Goal: Check status

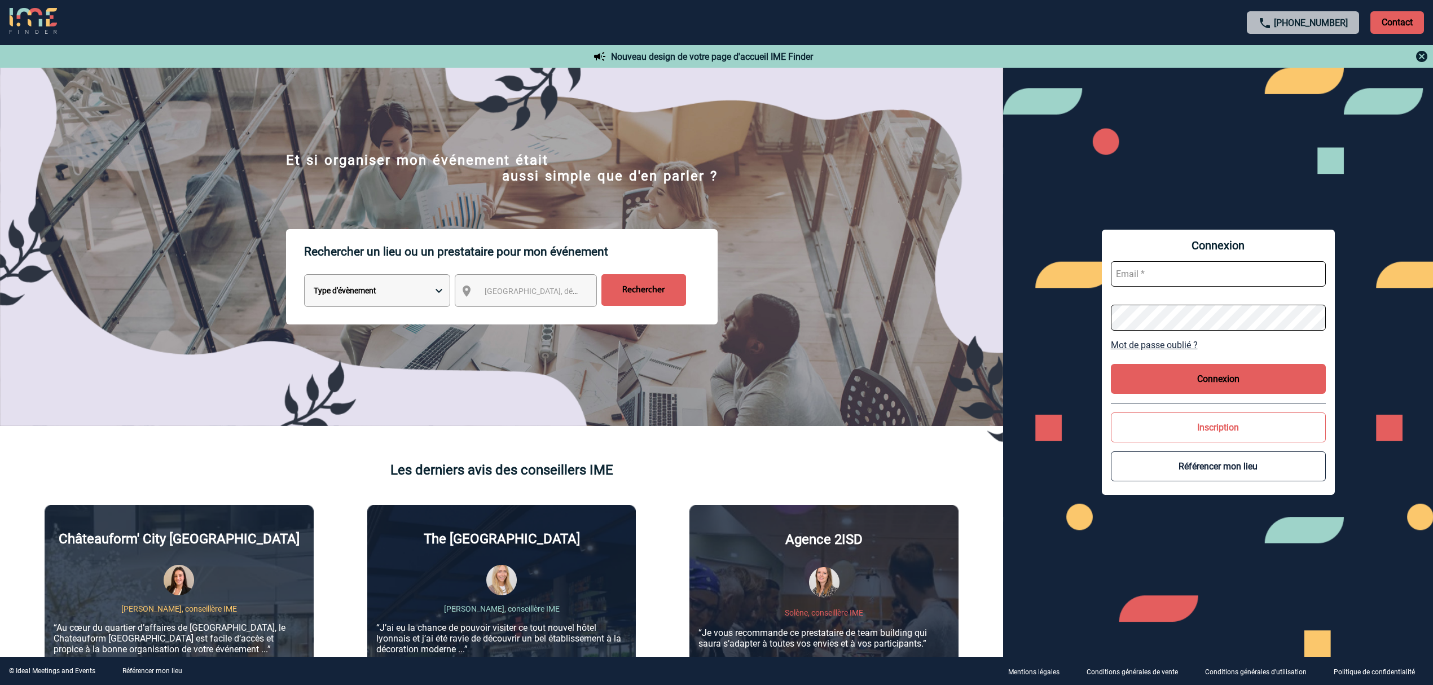
type input "lgebski@ime-groupe.com"
click at [1232, 270] on input "lgebski@ime-groupe.com" at bounding box center [1218, 273] width 215 height 25
click at [1199, 387] on button "Connexion" at bounding box center [1218, 379] width 215 height 30
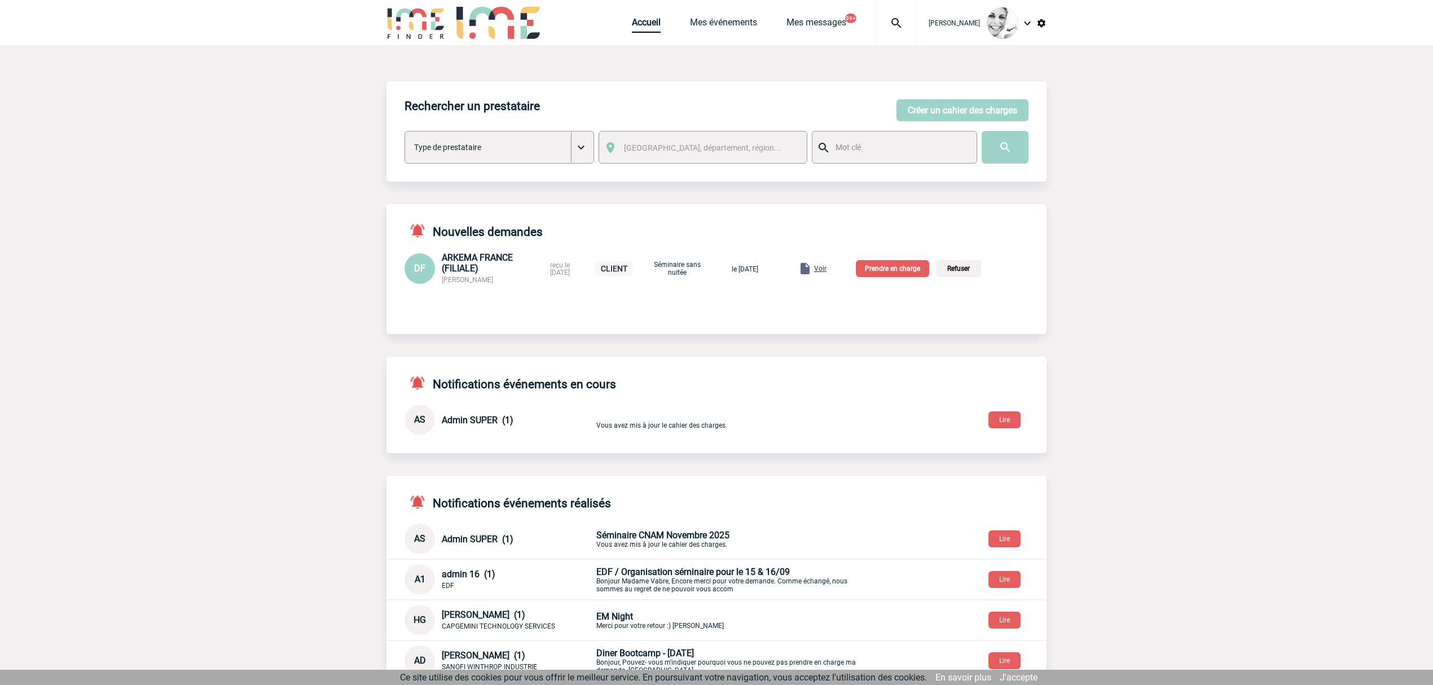
click at [897, 24] on img at bounding box center [896, 23] width 41 height 14
type input "2000419992"
select select "19493"
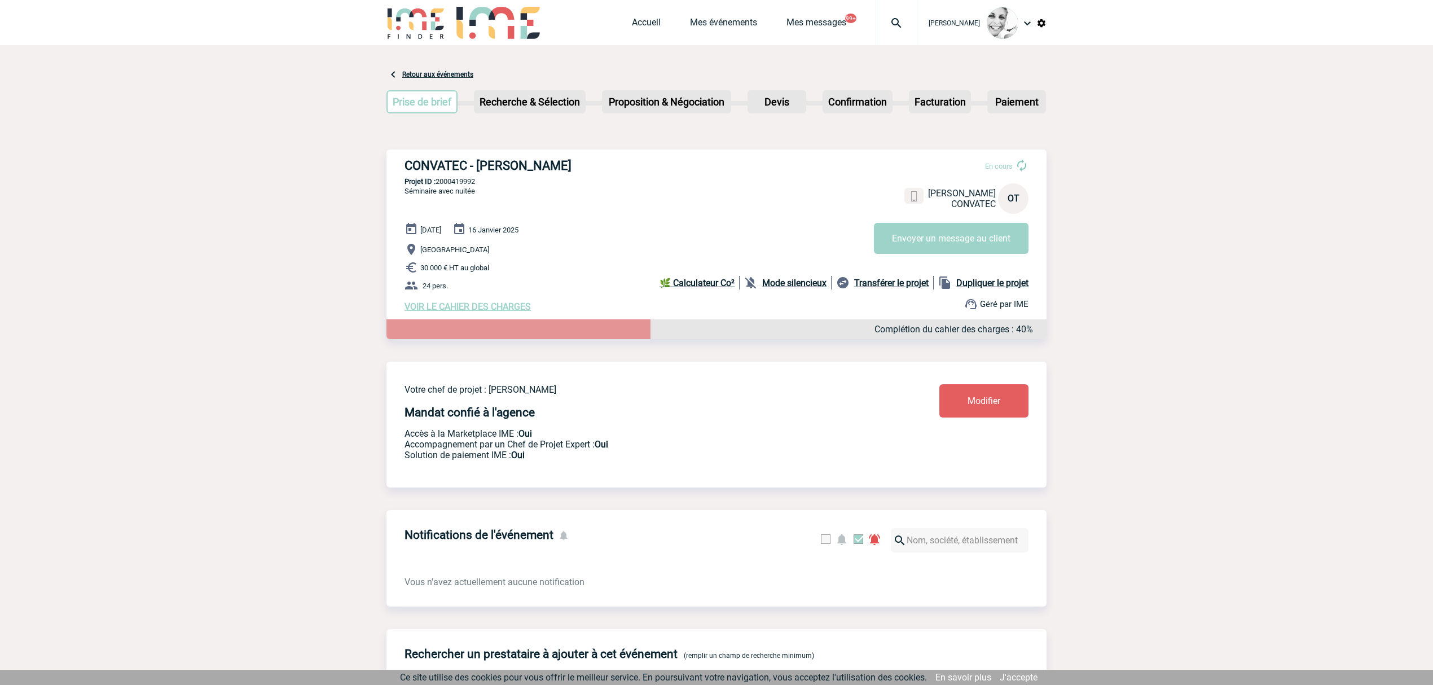
click at [907, 30] on div at bounding box center [896, 22] width 42 height 45
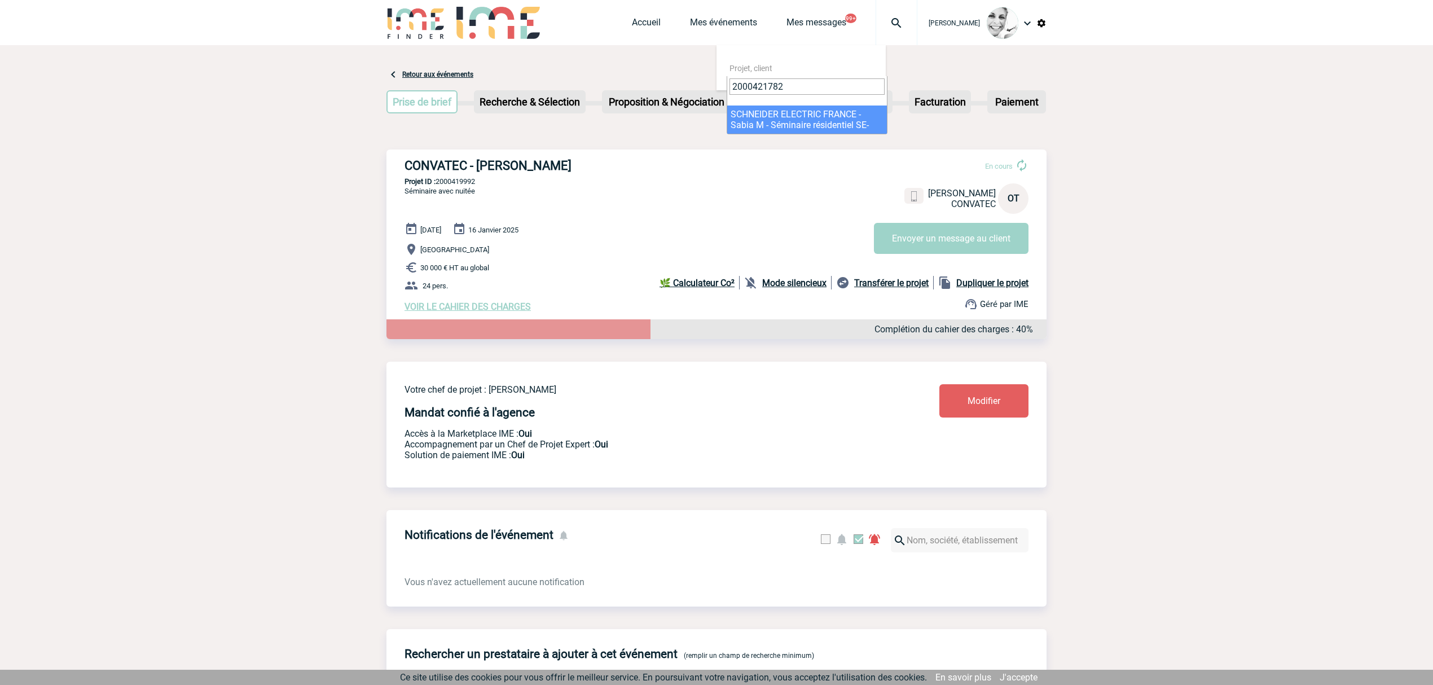
type input "2000421782"
select select "21283"
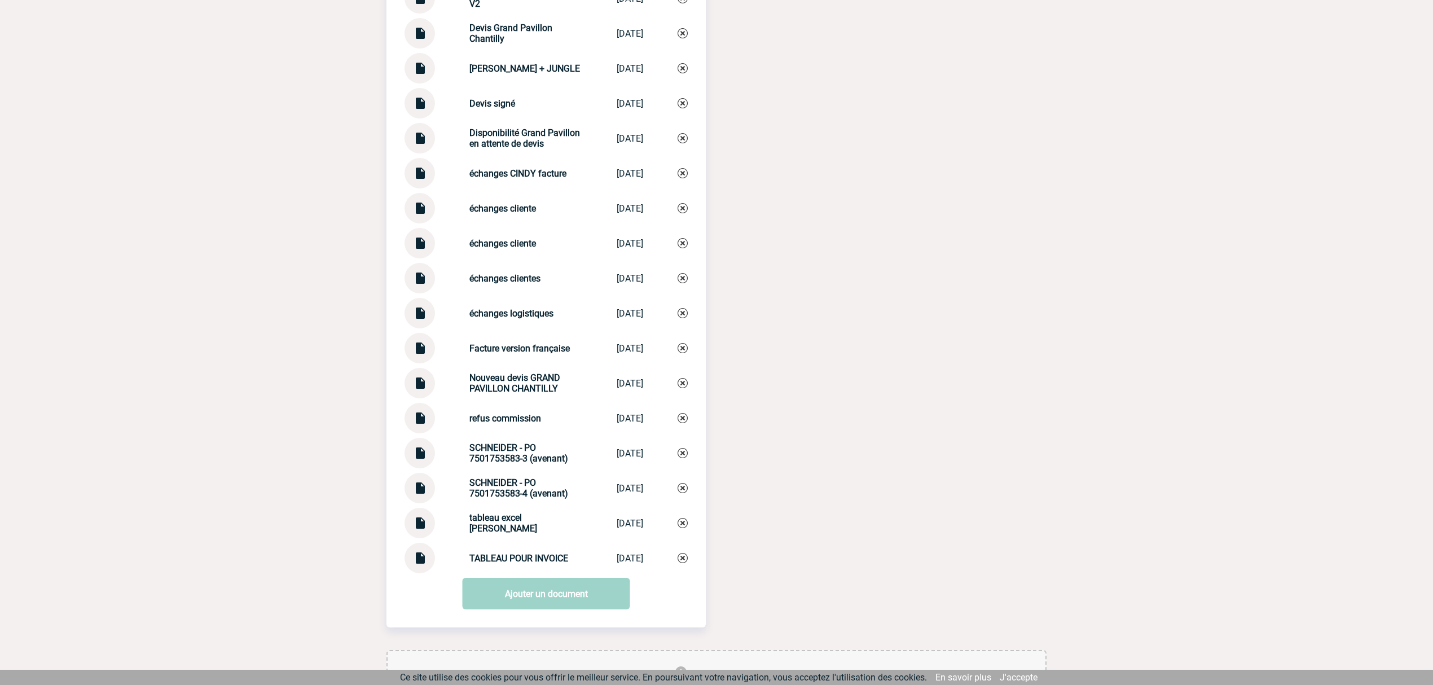
scroll to position [1579, 0]
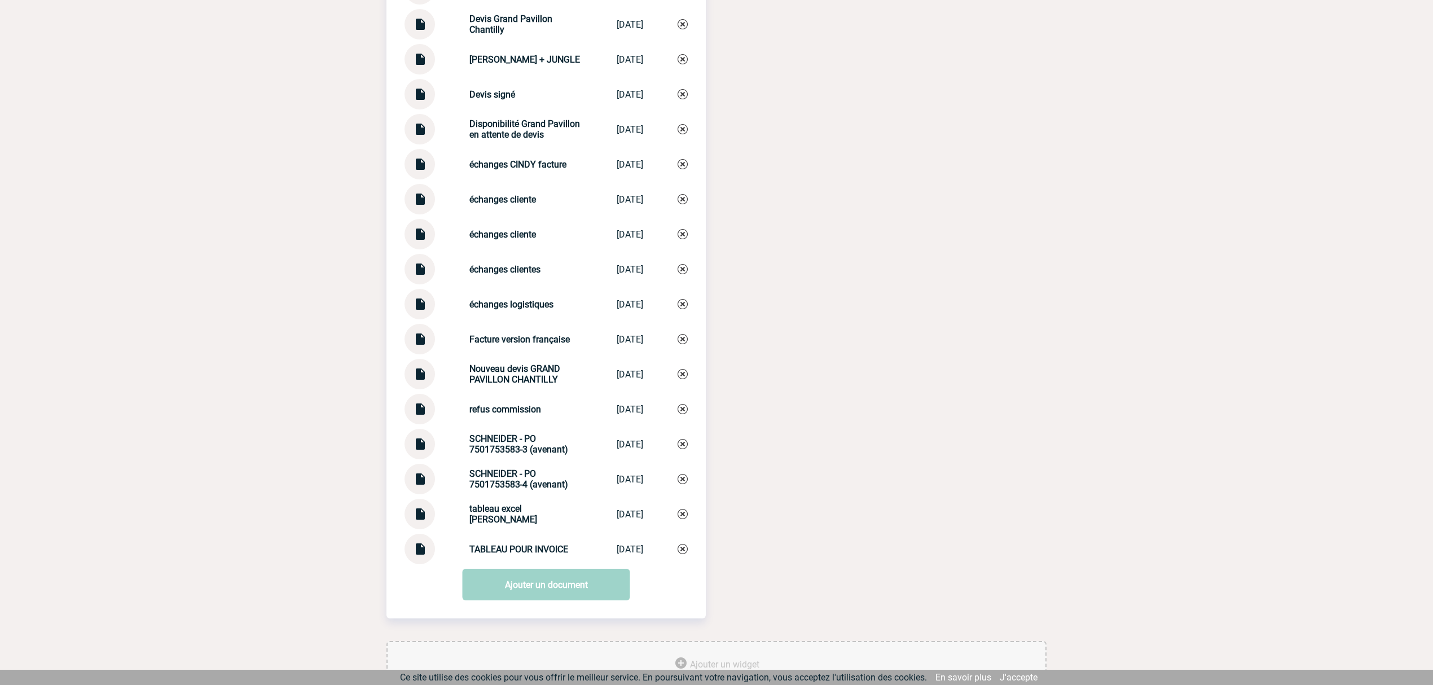
click at [748, 342] on div "Documents 0. SCHNEIDER - Echanges modif factures 0. SCHNEIDER - ... 17/07/2025 …" at bounding box center [716, 125] width 660 height 1031
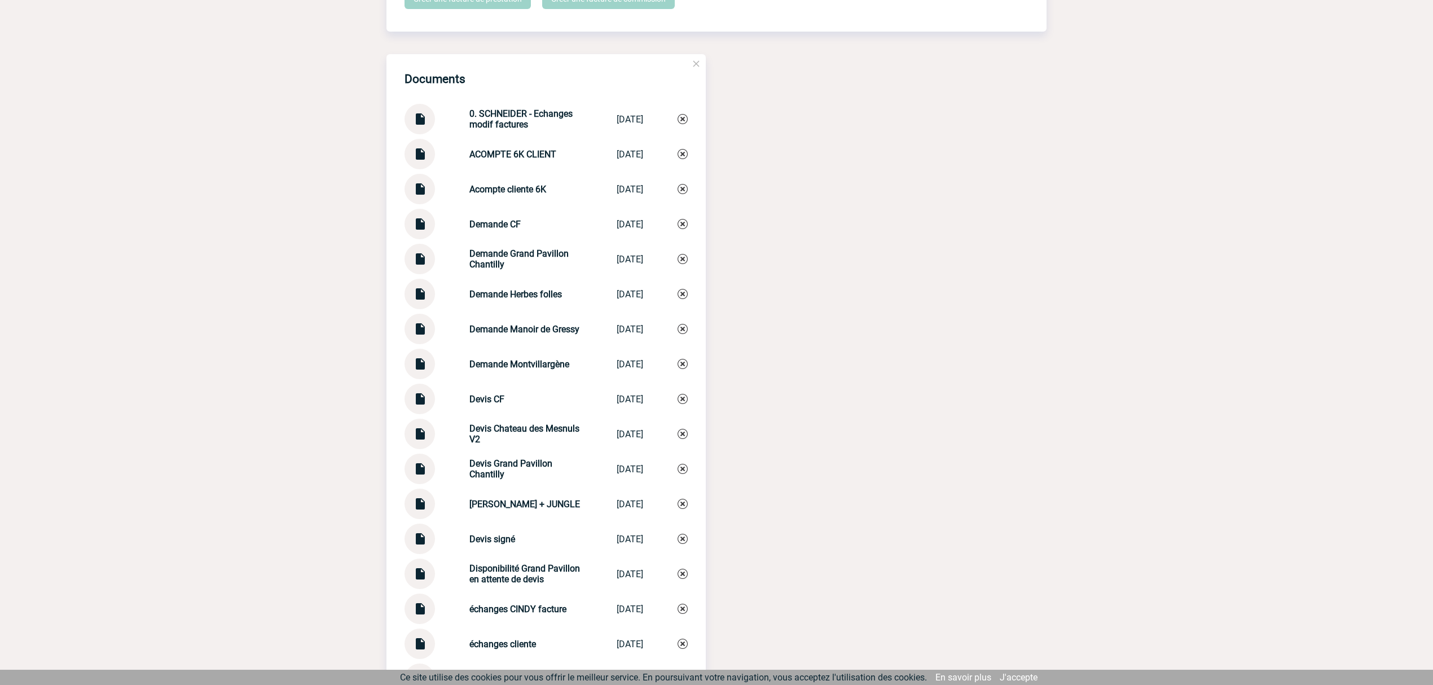
scroll to position [1128, 0]
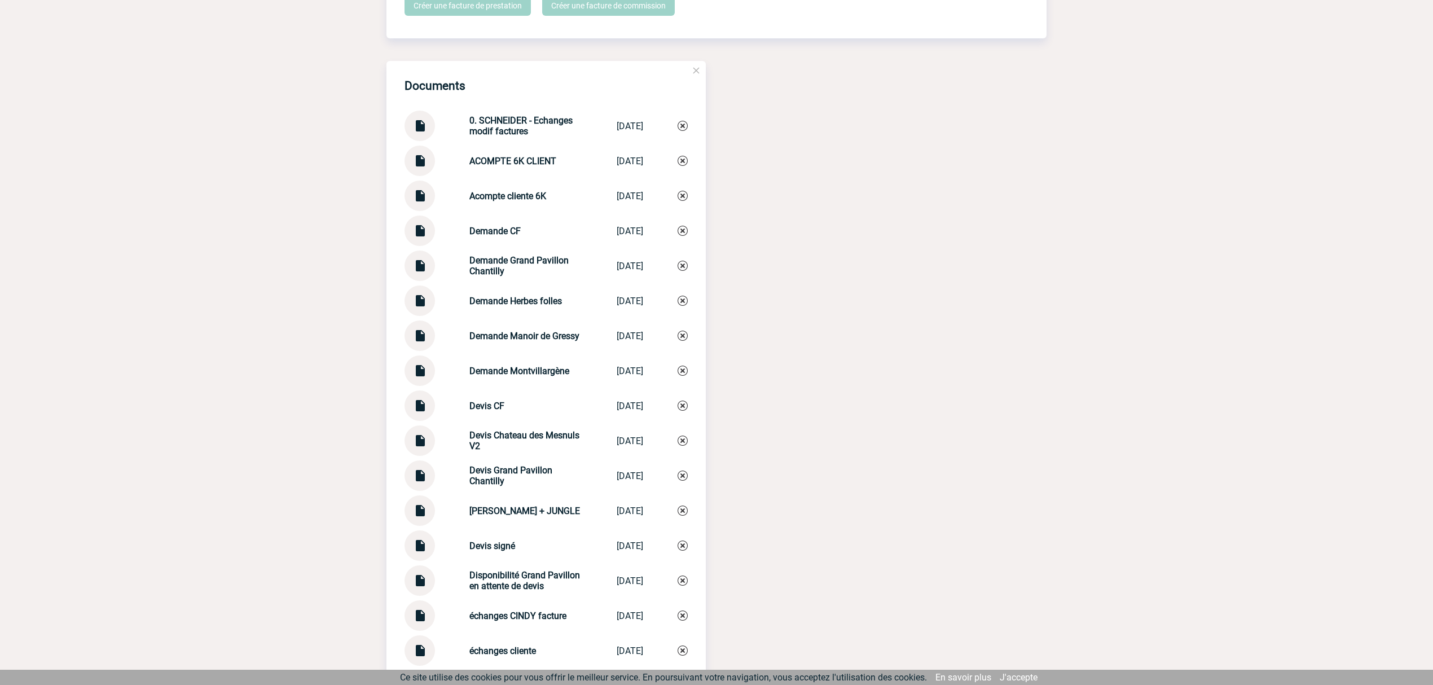
click at [778, 250] on div "Documents 0. SCHNEIDER - Echanges modif factures 0. SCHNEIDER - ... 17/07/2025 …" at bounding box center [716, 576] width 660 height 1031
